Goal: Transaction & Acquisition: Purchase product/service

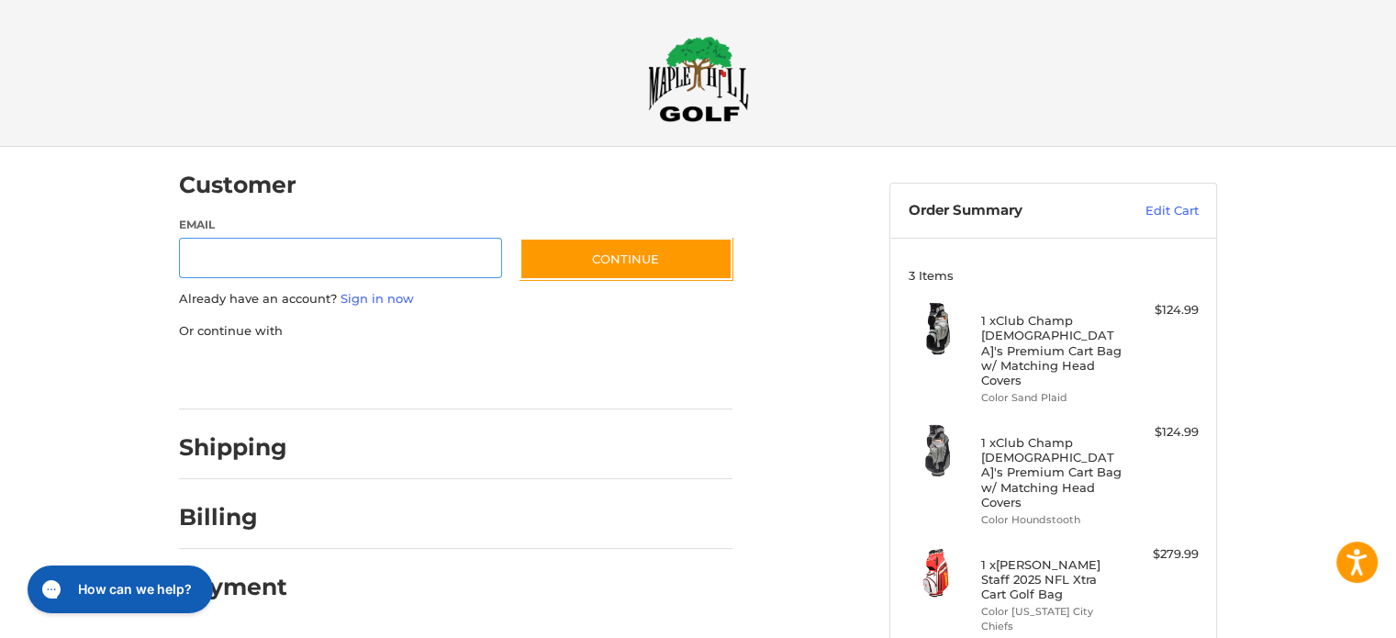
scroll to position [19, 0]
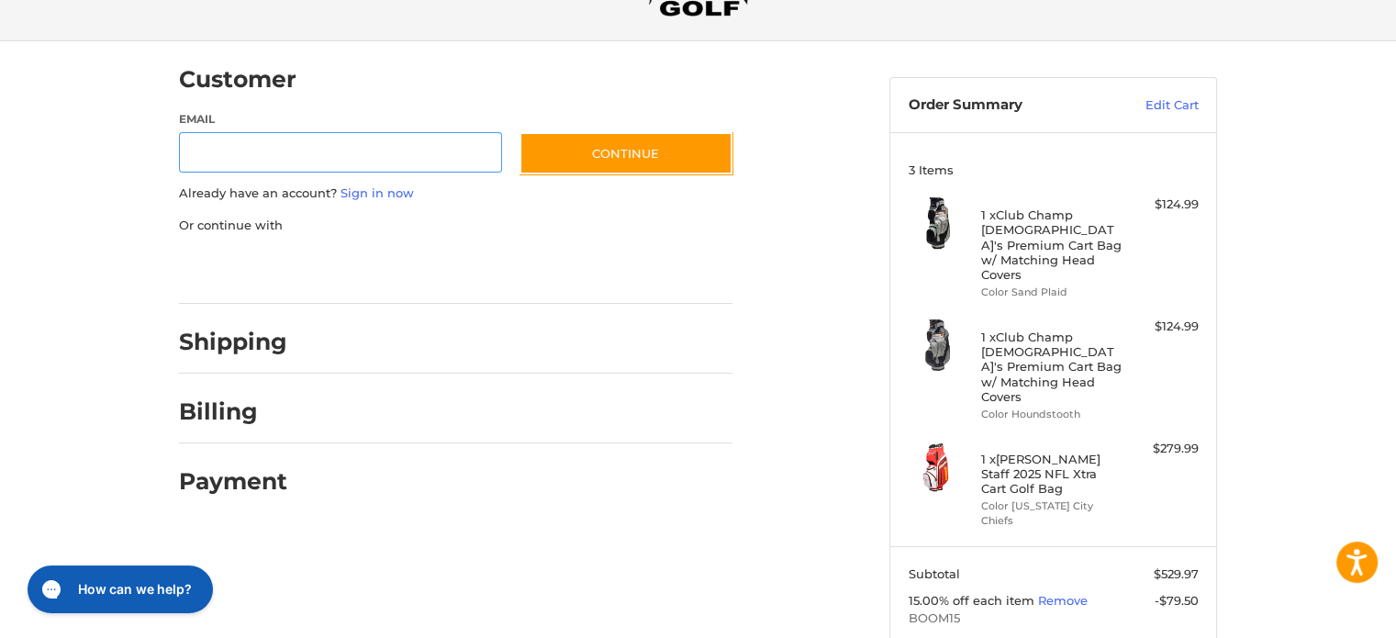
scroll to position [109, 0]
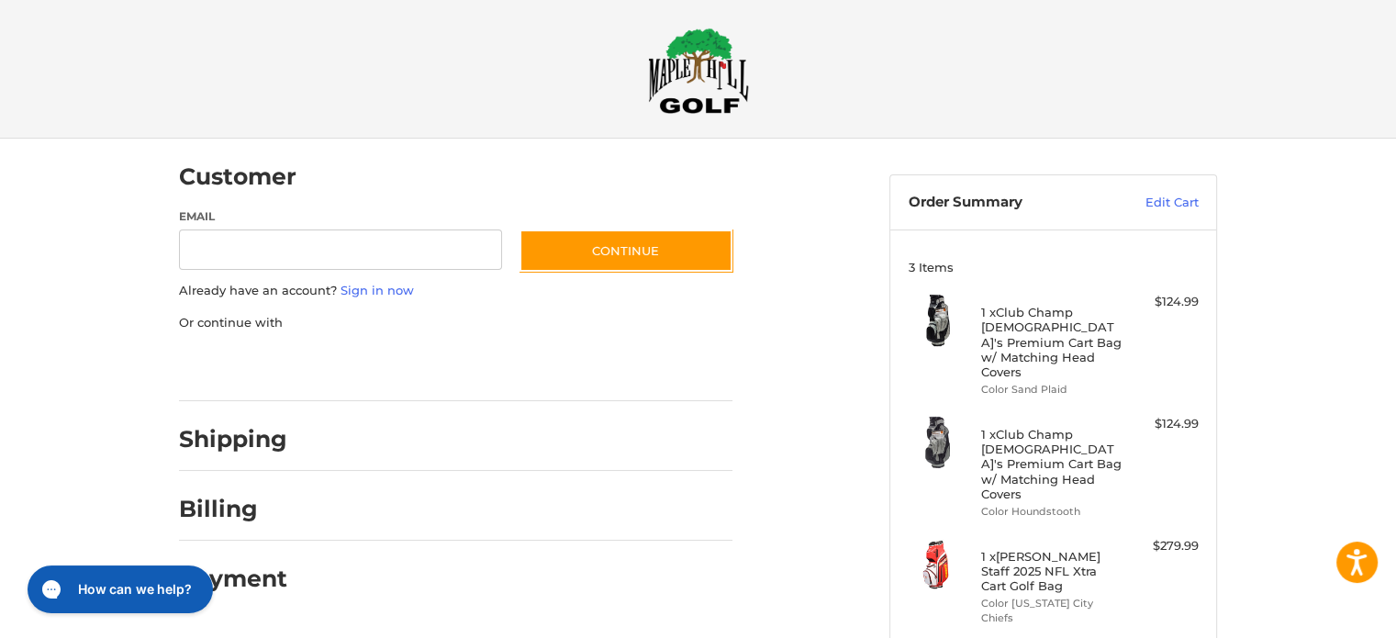
scroll to position [0, 0]
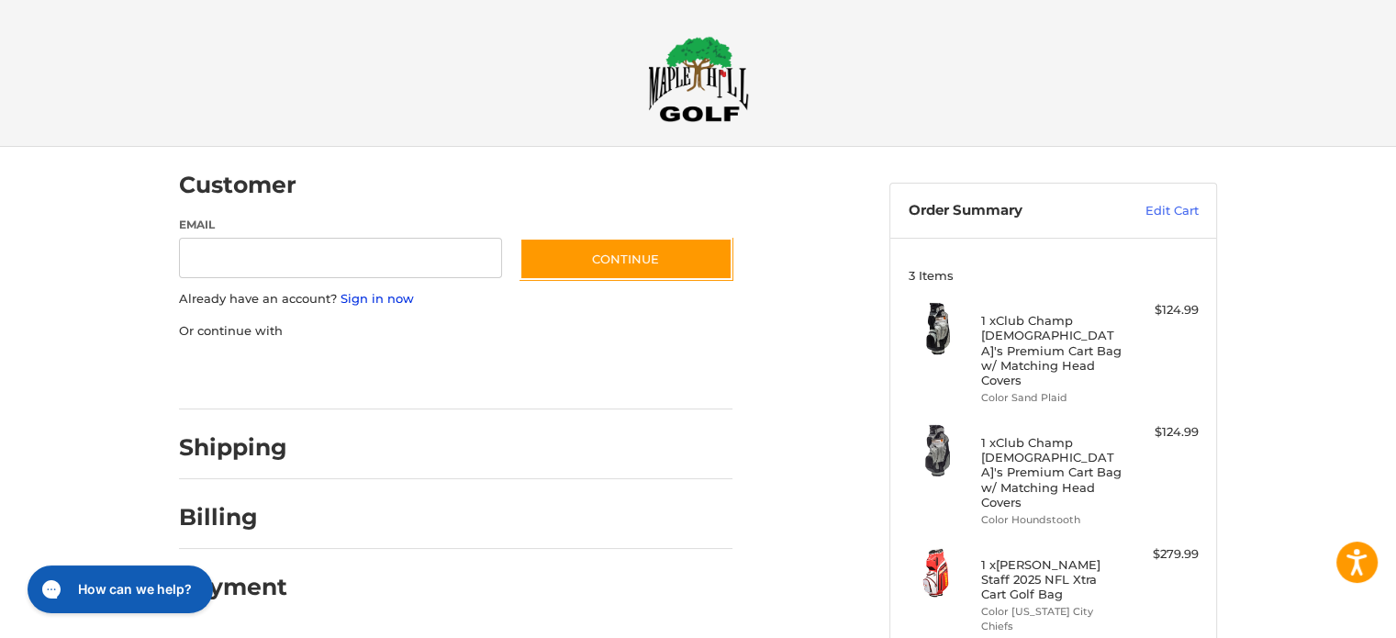
click at [397, 296] on link "Sign in now" at bounding box center [376, 298] width 73 height 15
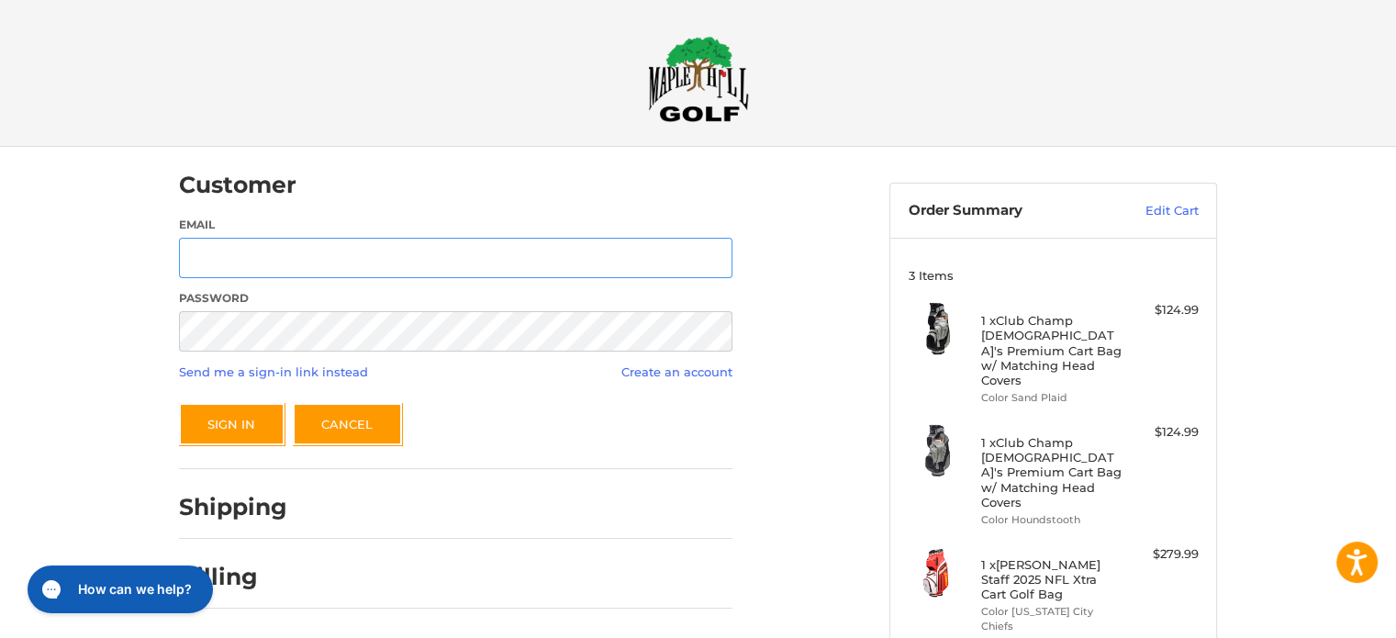
click at [196, 254] on input "Email" at bounding box center [455, 258] width 553 height 41
type input "**********"
click at [232, 421] on button "Sign In" at bounding box center [232, 424] width 106 height 42
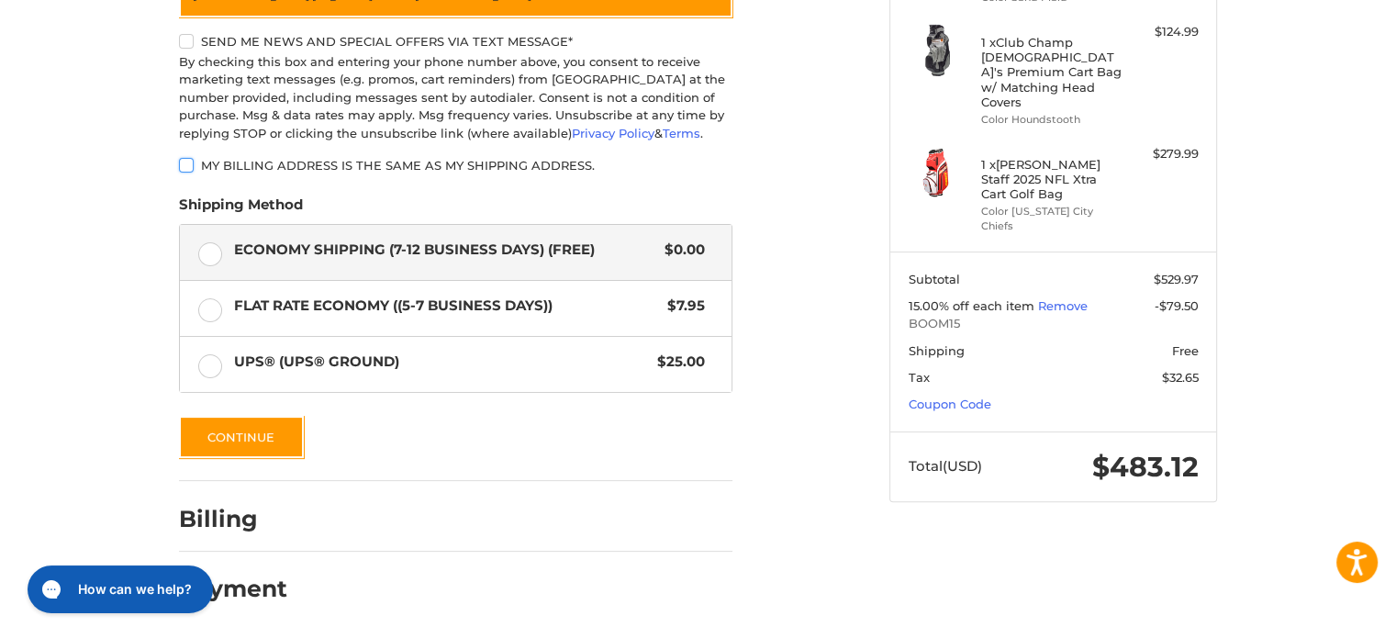
scroll to position [92, 0]
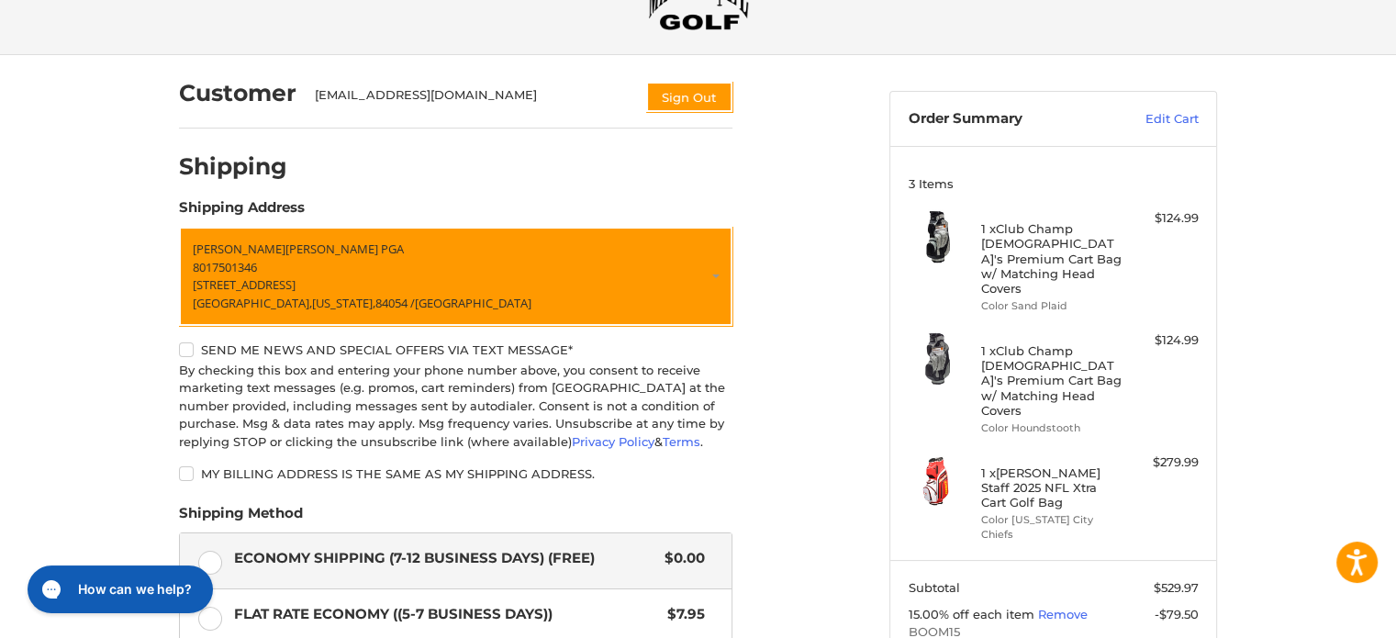
click at [183, 346] on label "Send me news and special offers via text message*" at bounding box center [455, 349] width 553 height 15
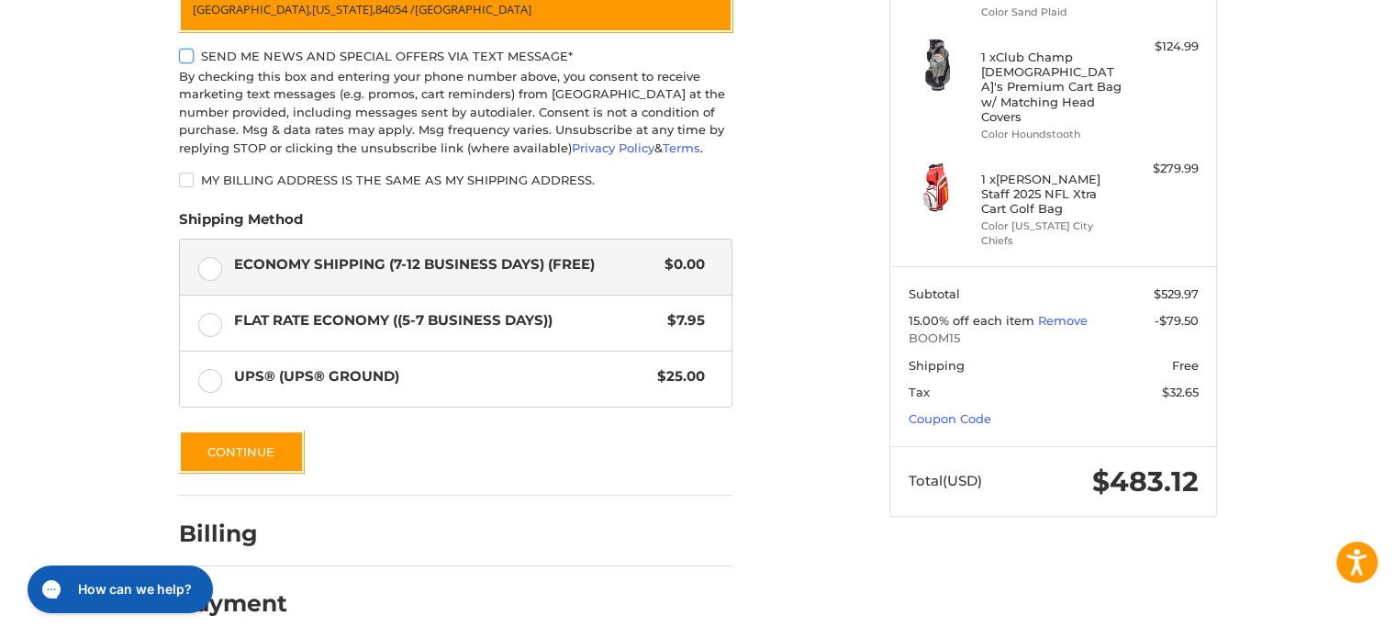
scroll to position [402, 0]
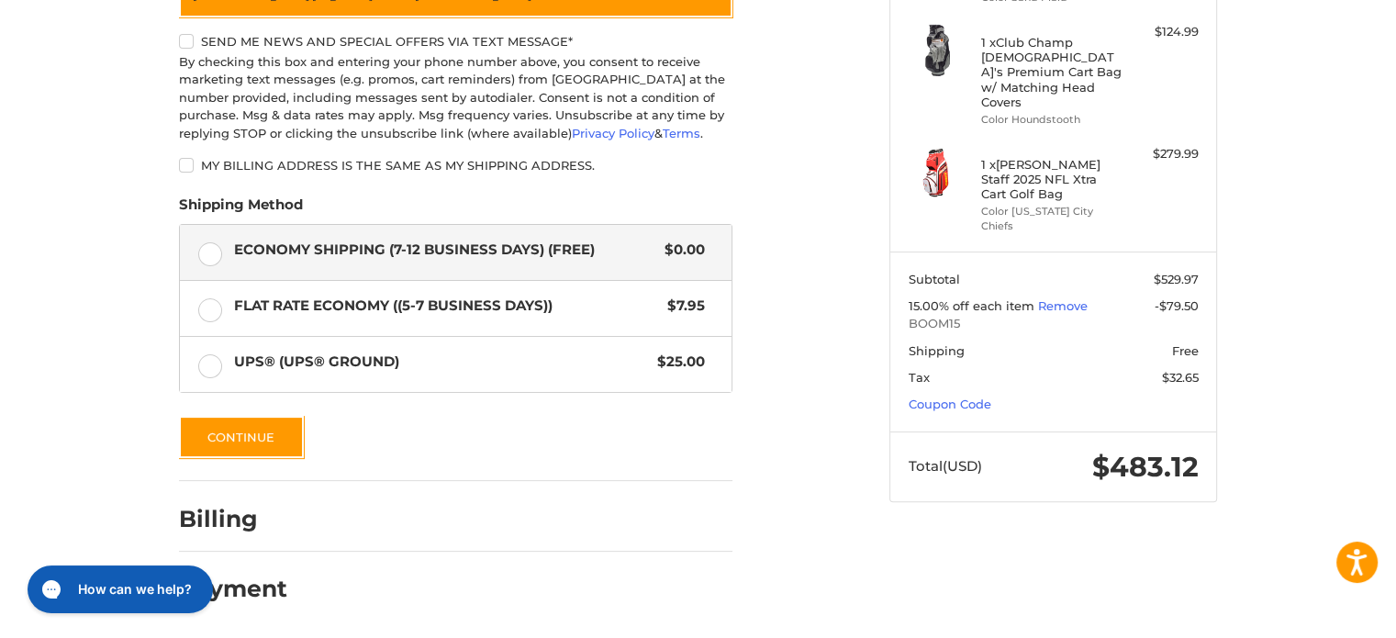
click at [284, 584] on h2 "Payment" at bounding box center [233, 589] width 108 height 28
click at [284, 583] on h2 "Payment" at bounding box center [233, 589] width 108 height 28
click at [284, 581] on h2 "Payment" at bounding box center [233, 589] width 108 height 28
click at [276, 584] on h2 "Payment" at bounding box center [233, 589] width 108 height 28
click at [251, 430] on button "Continue" at bounding box center [241, 437] width 125 height 42
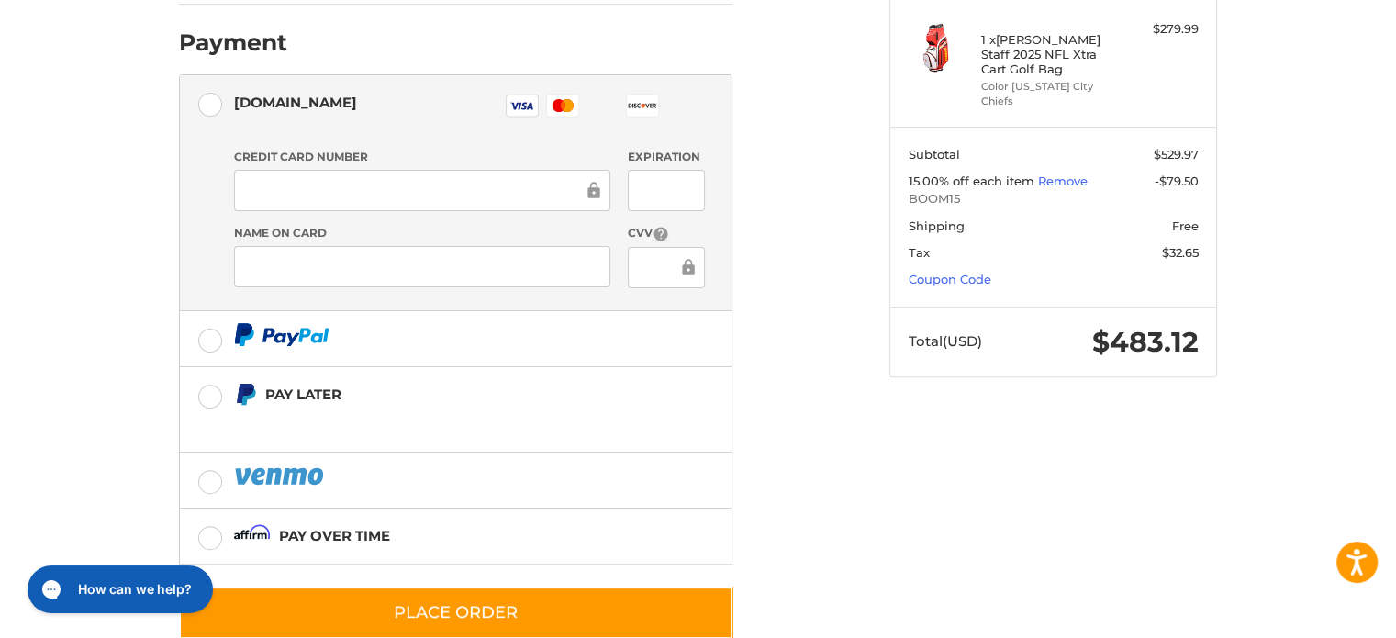
scroll to position [530, 0]
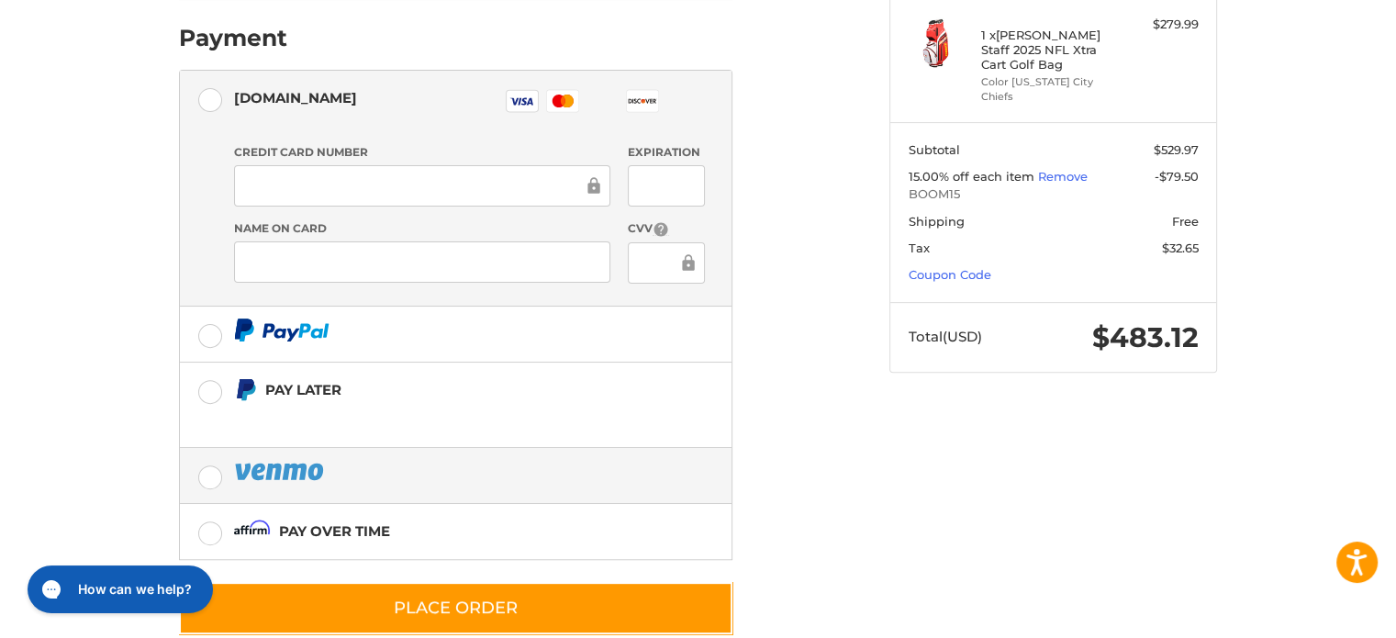
click at [208, 448] on label at bounding box center [456, 475] width 552 height 55
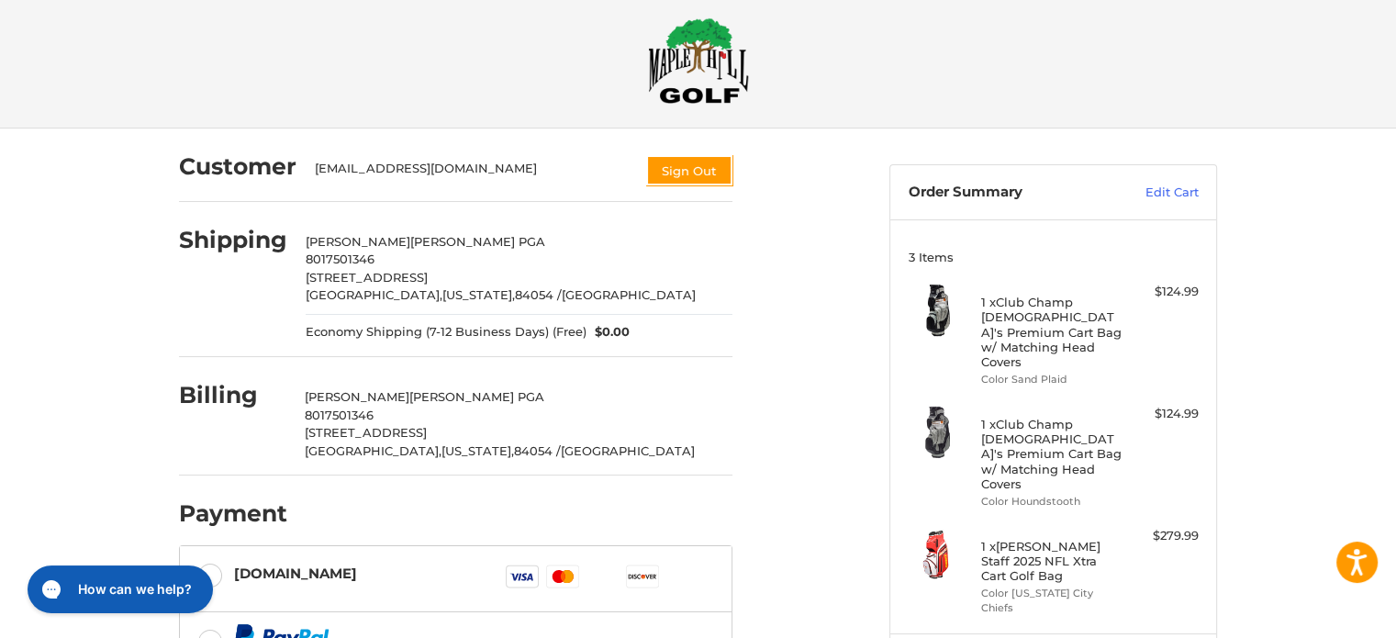
scroll to position [0, 0]
